Goal: Complete application form

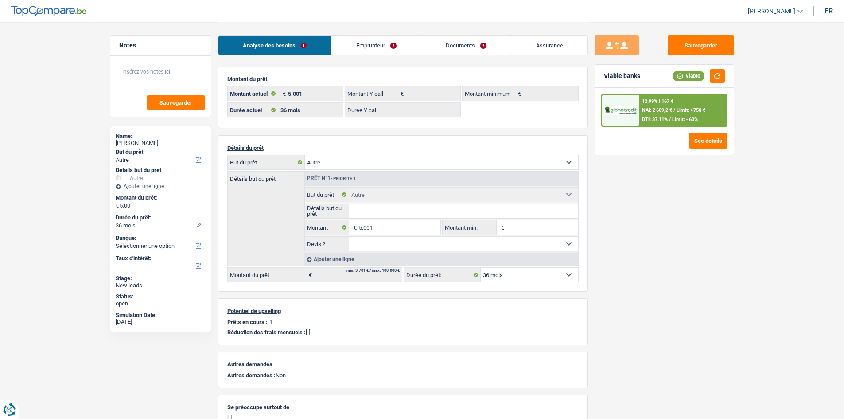
select select "other"
select select "36"
select select "other"
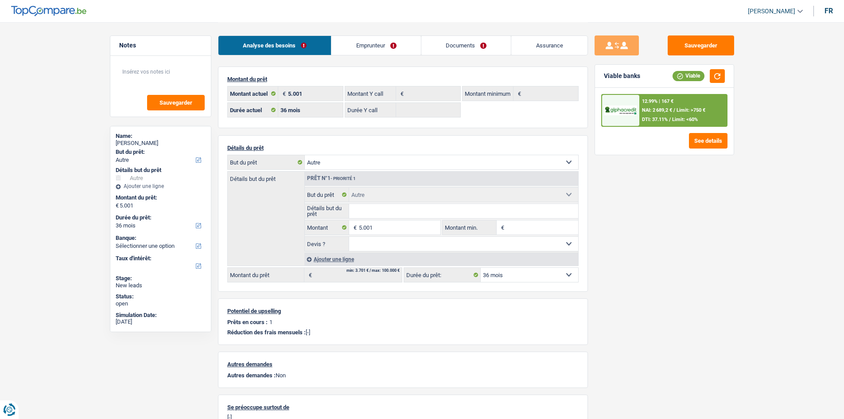
select select "other"
select select "36"
click at [52, 242] on main "Notes Sauvegarder Name: Francois Del bigo But du prêt: Confort maison: meubles,…" at bounding box center [422, 250] width 844 height 501
click at [729, 249] on div "Sauvegarder Viable banks Viable 12.99% | 167 € NAI: 2 689,2 € / Limit: >750 € D…" at bounding box center [664, 219] width 153 height 369
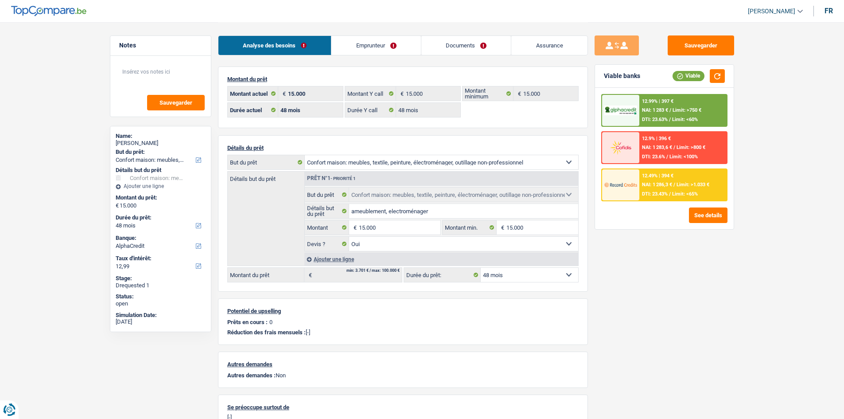
select select "household"
select select "48"
select select "alphacredit"
select select "48"
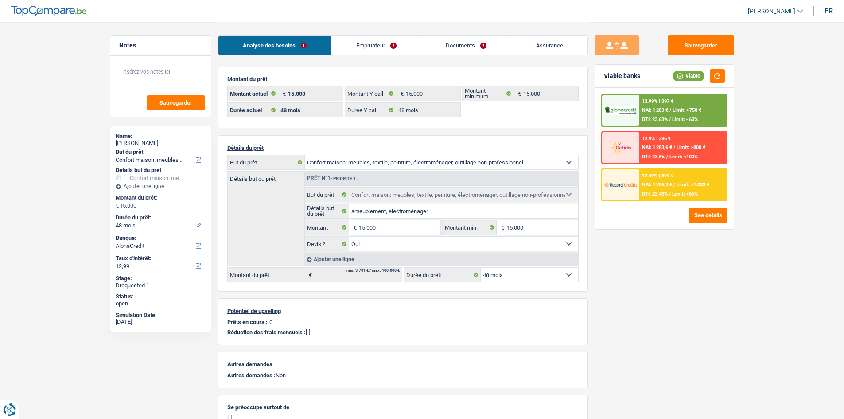
select select "48"
select select "household"
select select "yes"
select select "48"
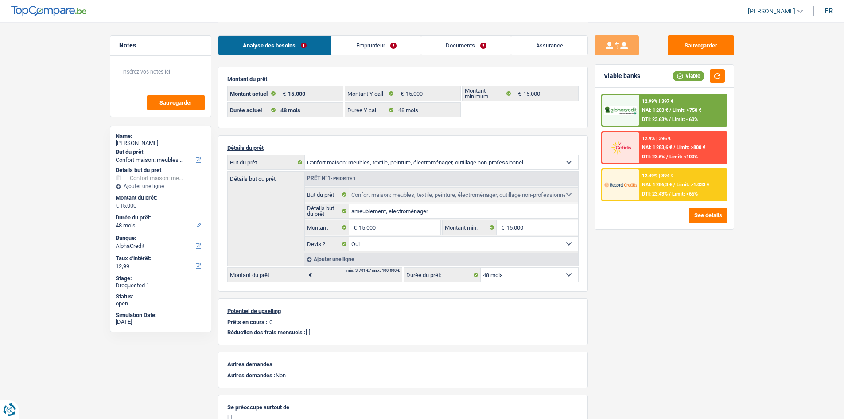
click at [628, 318] on div "Sauvegarder Viable banks Viable 12.99% | 397 € NAI: 1 283 € / Limit: >750 € DTI…" at bounding box center [664, 219] width 153 height 369
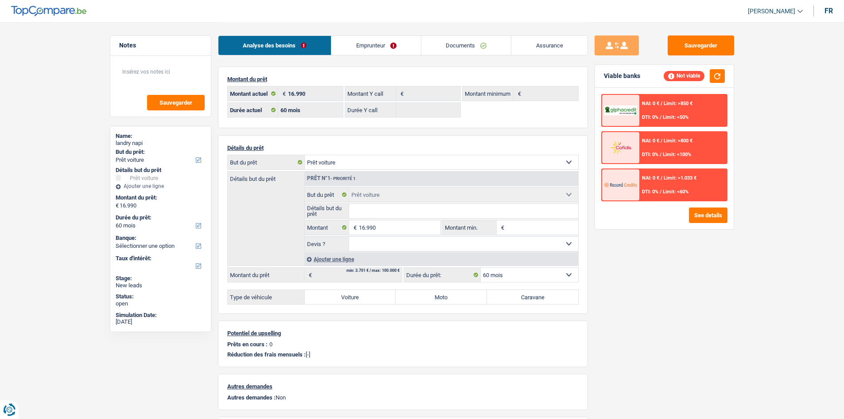
select select "car"
select select "60"
select select "car"
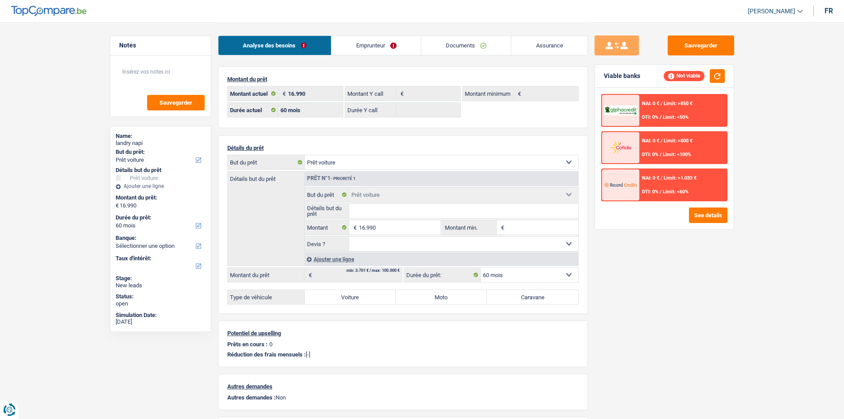
select select "car"
select select "60"
click at [468, 44] on link "Documents" at bounding box center [467, 45] width 90 height 19
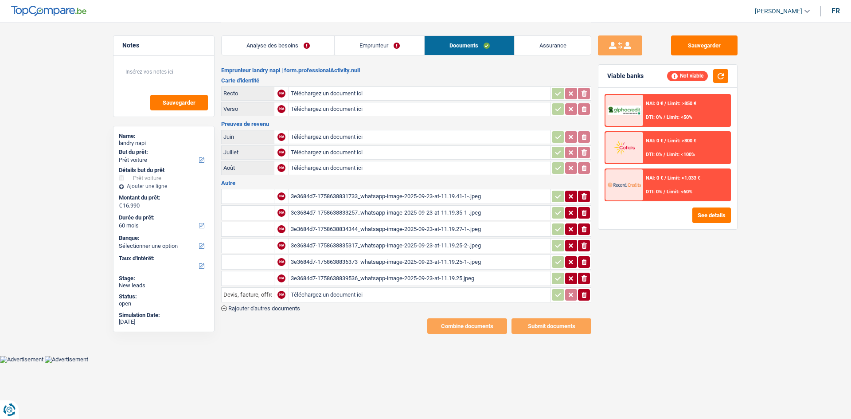
click at [398, 194] on div "3e3684d7-1758638831733_whatsapp-image-2025-09-23-at-11.19.41-1-.jpeg" at bounding box center [420, 196] width 258 height 13
click at [383, 211] on div "3e3684d7-1758638833257_whatsapp-image-2025-09-23-at-11.19.35-1-.jpeg" at bounding box center [420, 212] width 258 height 13
click at [364, 234] on div "3e3684d7-1758638834344_whatsapp-image-2025-09-23-at-11.19.27-1-.jpeg" at bounding box center [420, 229] width 258 height 13
click at [371, 246] on div "3e3684d7-1758638835317_whatsapp-image-2025-09-23-at-11.19.25-2-.jpeg" at bounding box center [420, 245] width 258 height 13
click at [386, 262] on div "3e3684d7-1758638836373_whatsapp-image-2025-09-23-at-11.19.25-1-.jpeg" at bounding box center [420, 261] width 258 height 13
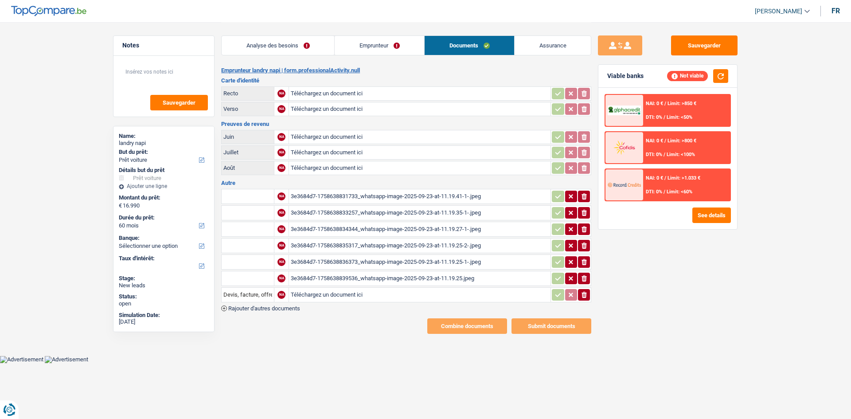
click at [379, 277] on div "3e3684d7-1758638839536_whatsapp-image-2025-09-23-at-11.19.25.jpeg" at bounding box center [420, 278] width 258 height 13
click at [269, 18] on header "[PERSON_NAME] Se déconnecter fr" at bounding box center [425, 11] width 851 height 23
